Goal: Communication & Community: Participate in discussion

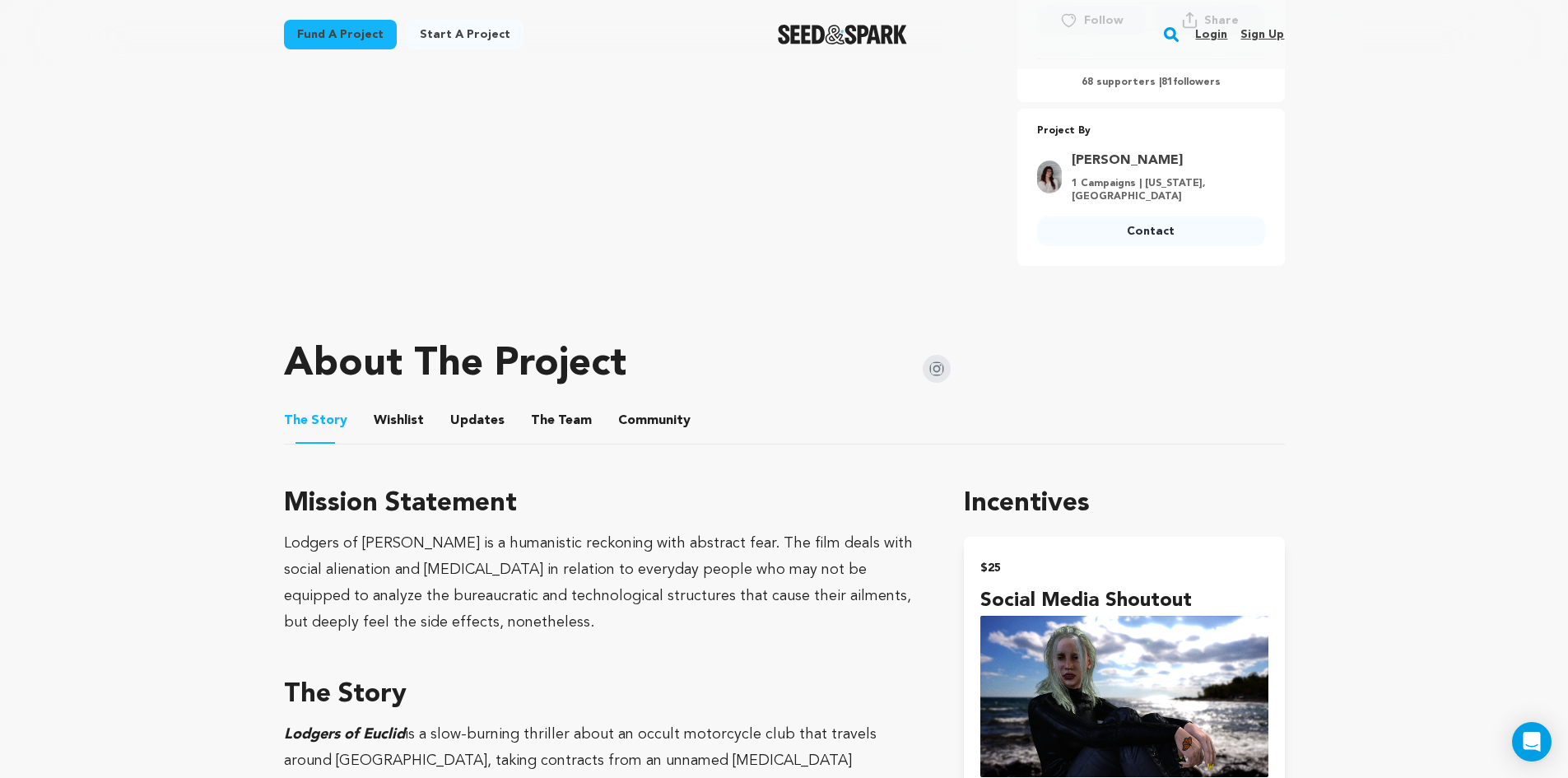
scroll to position [659, 0]
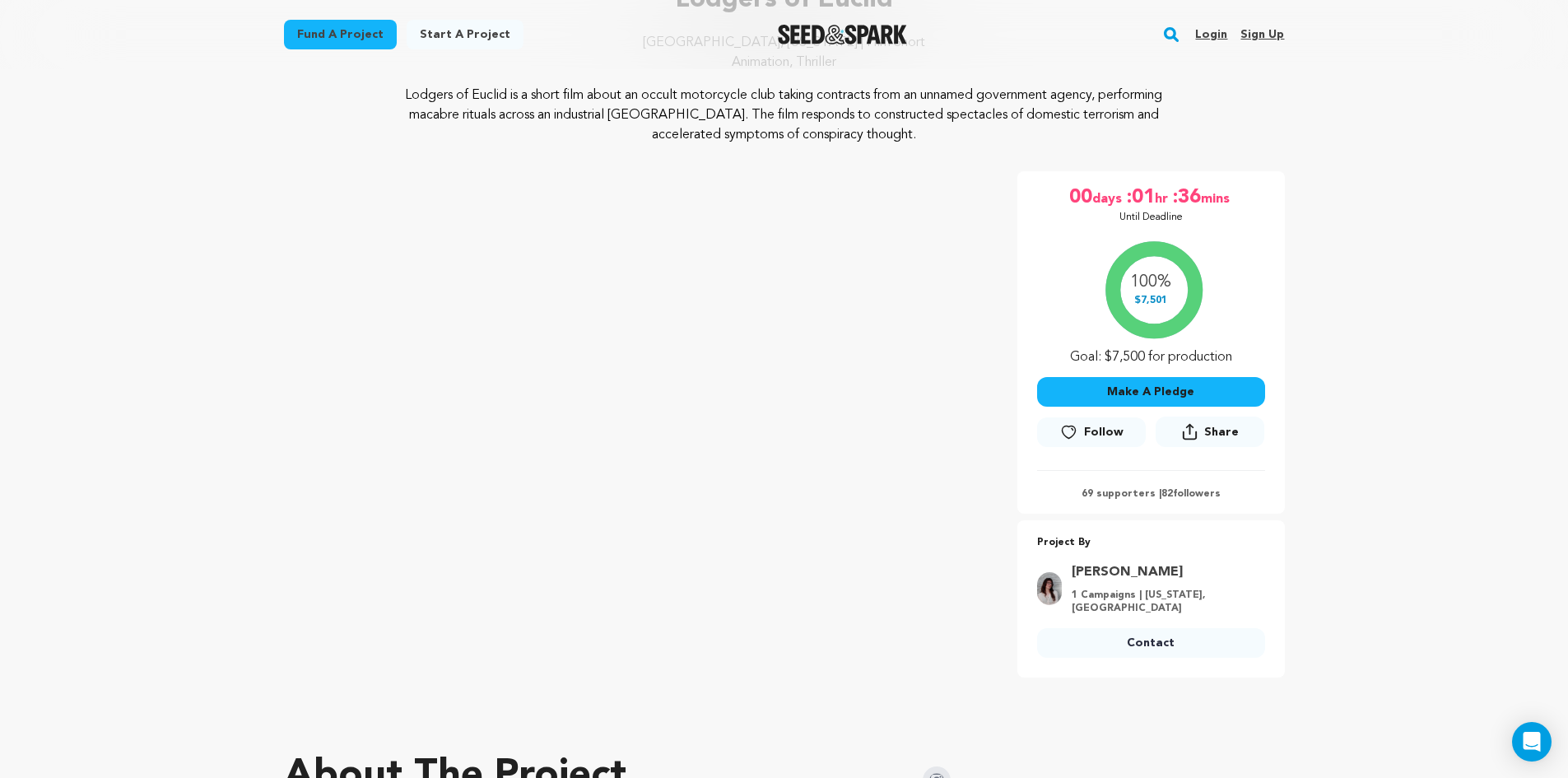
scroll to position [576, 0]
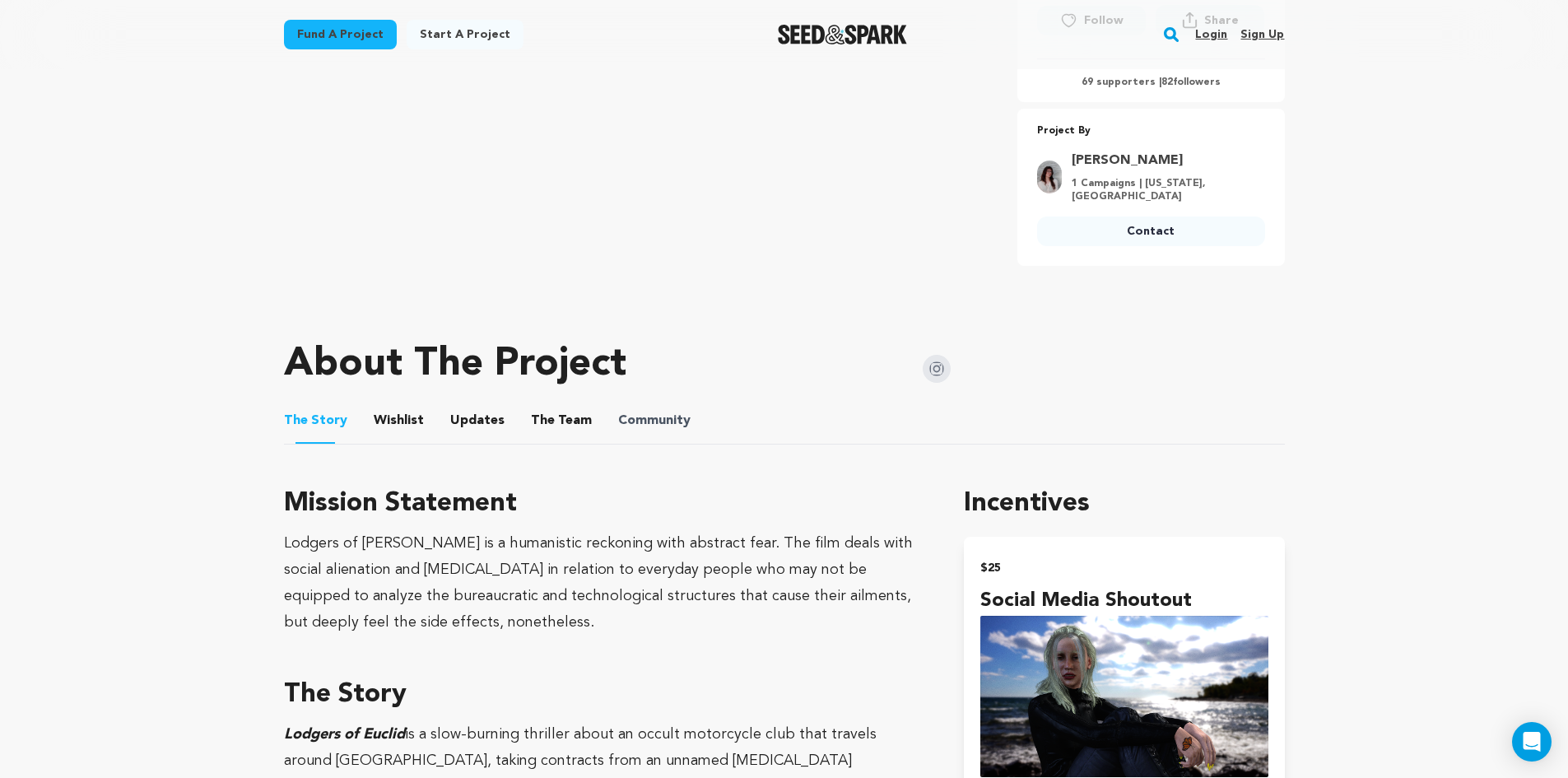
click at [674, 411] on span "Community" at bounding box center [654, 421] width 72 height 20
click at [660, 406] on button "Community" at bounding box center [655, 424] width 40 height 40
